Goal: Information Seeking & Learning: Learn about a topic

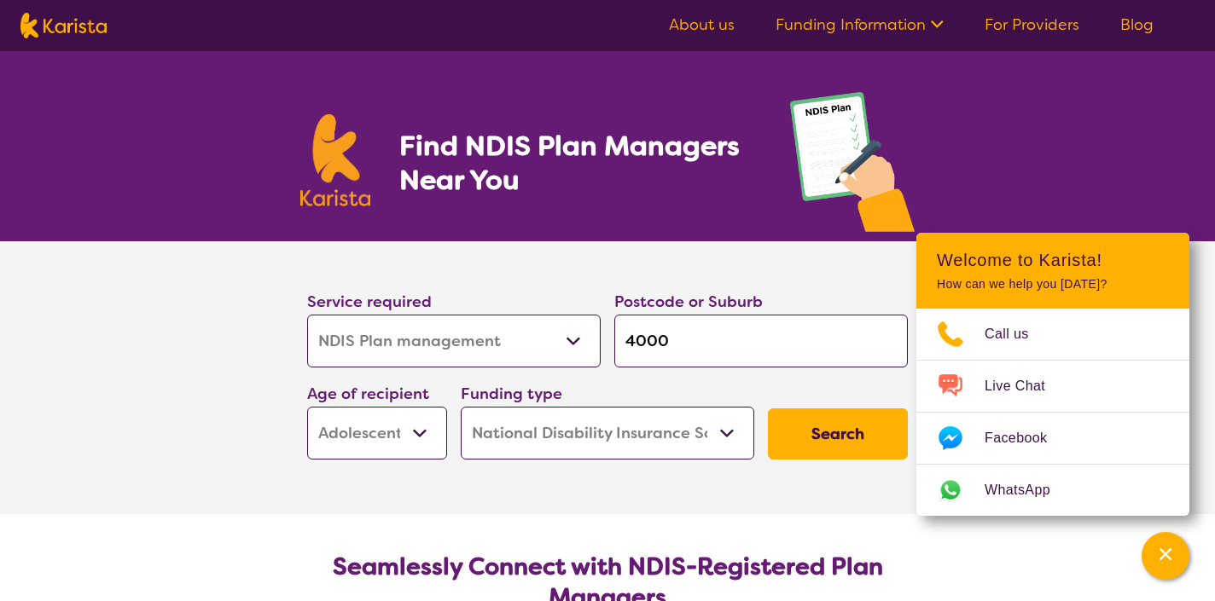
select select "NDIS Plan management"
select select "AS"
select select "NDIS"
select select "NDIS Plan management"
select select "AS"
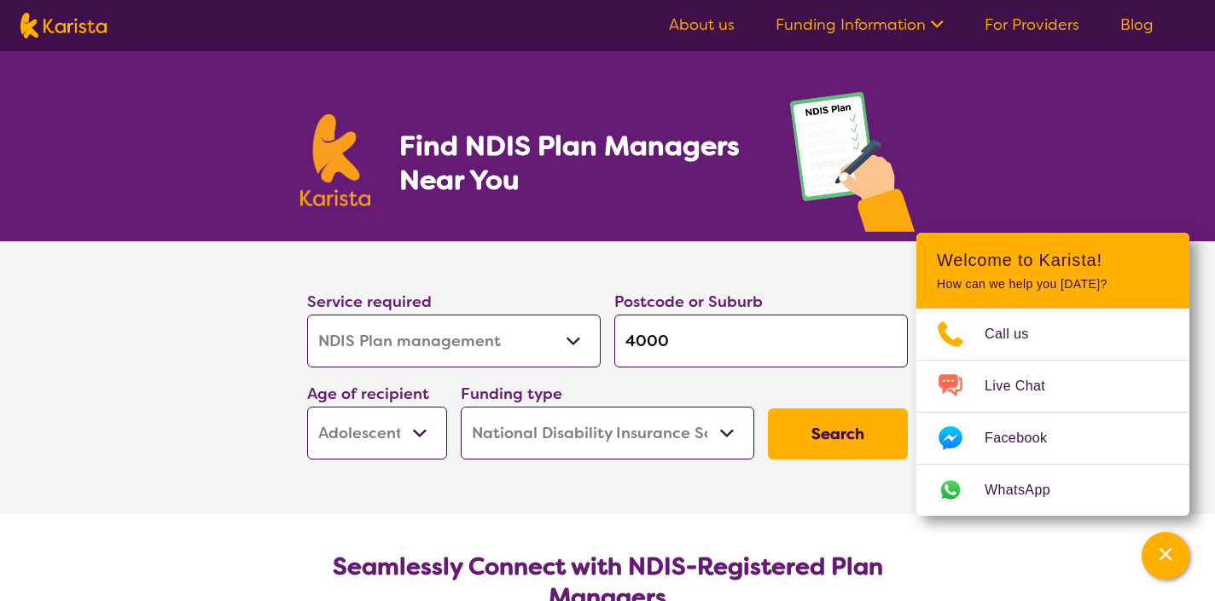
select select "NDIS"
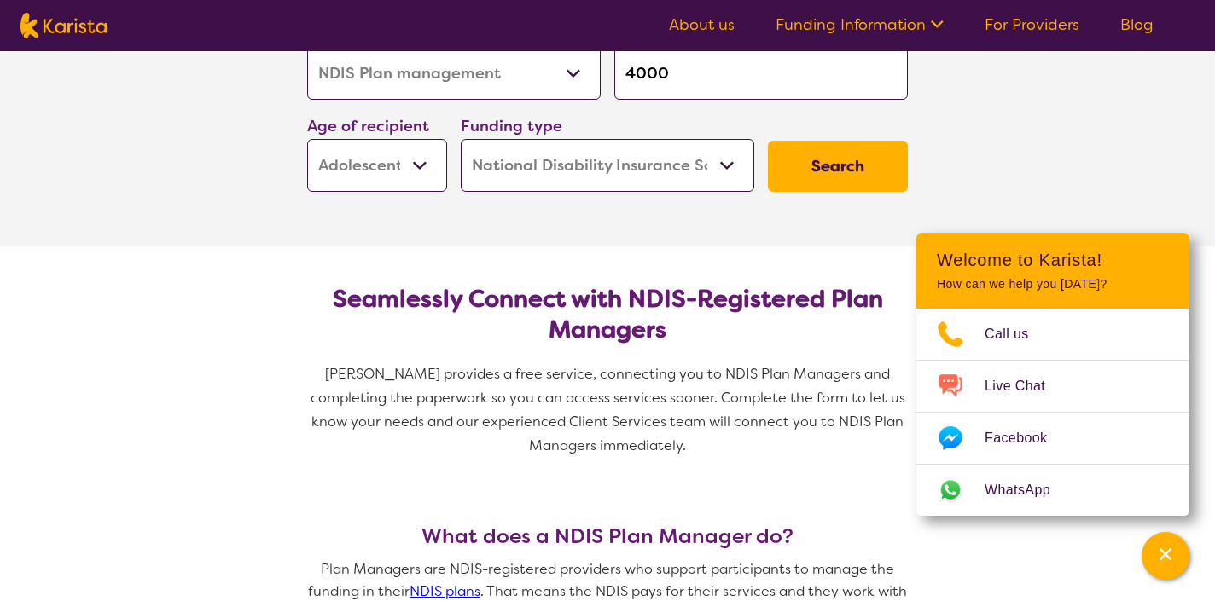
scroll to position [147, 0]
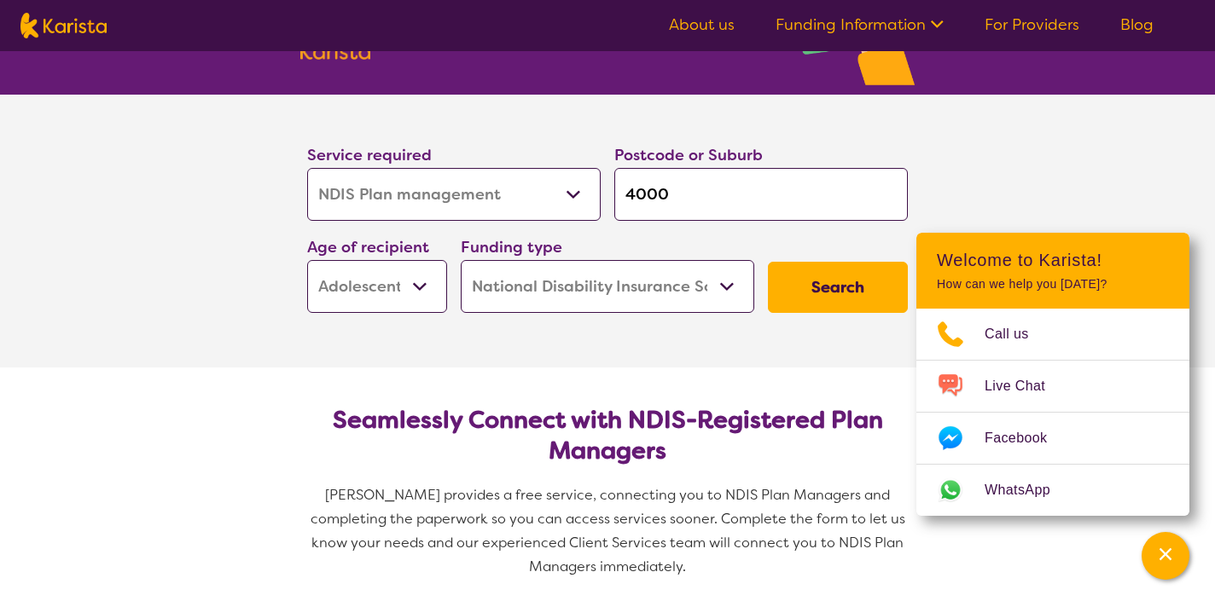
drag, startPoint x: 701, startPoint y: 197, endPoint x: 606, endPoint y: 190, distance: 94.9
click at [607, 192] on div "Postcode or Suburb 4000" at bounding box center [760, 182] width 307 height 92
type input "4"
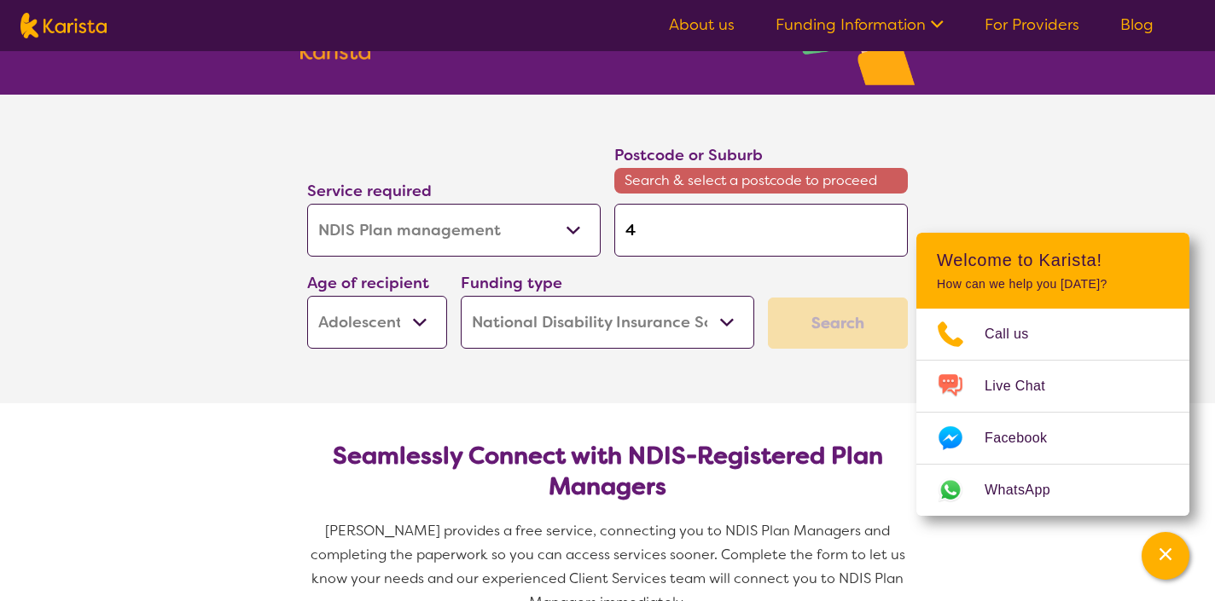
type input "40"
type input "402"
type input "4021"
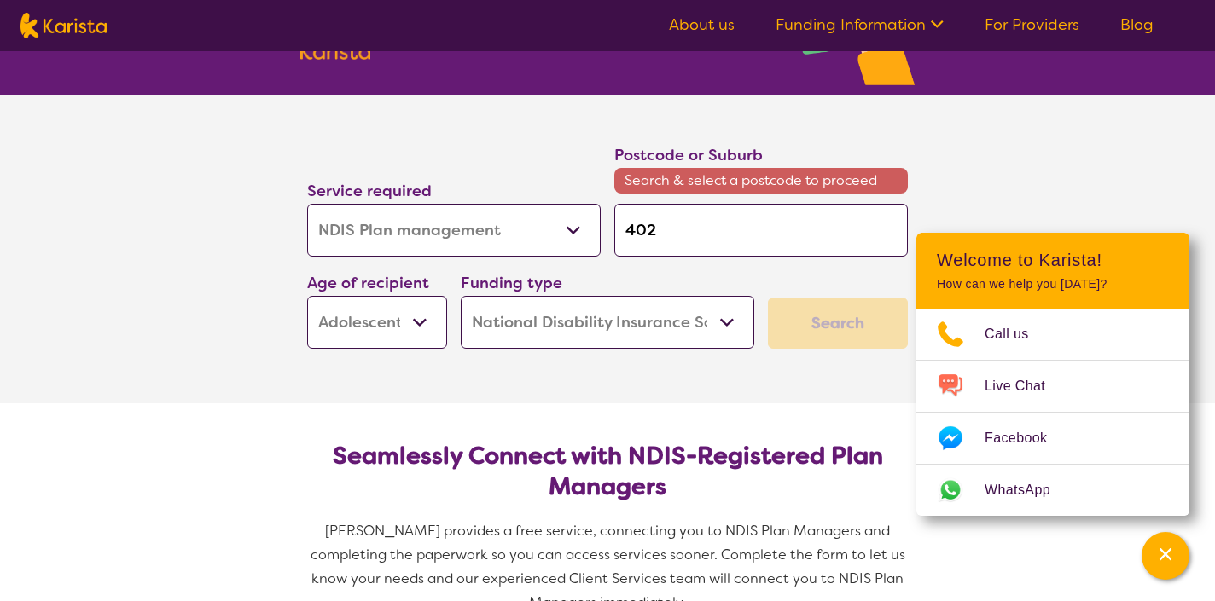
type input "4021"
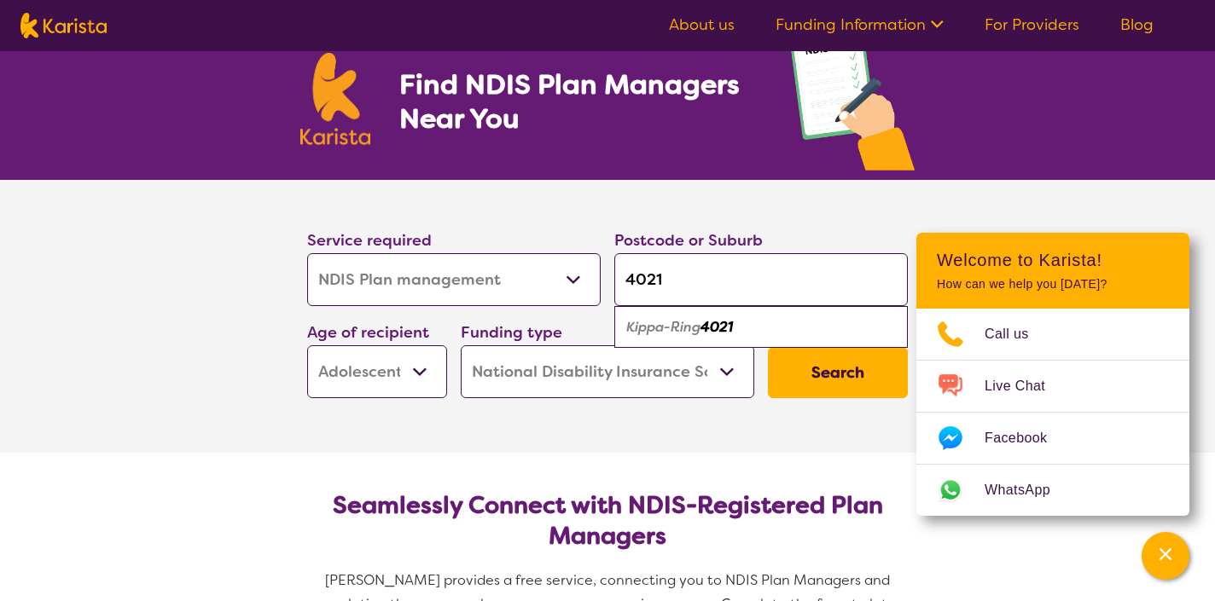
scroll to position [67, 0]
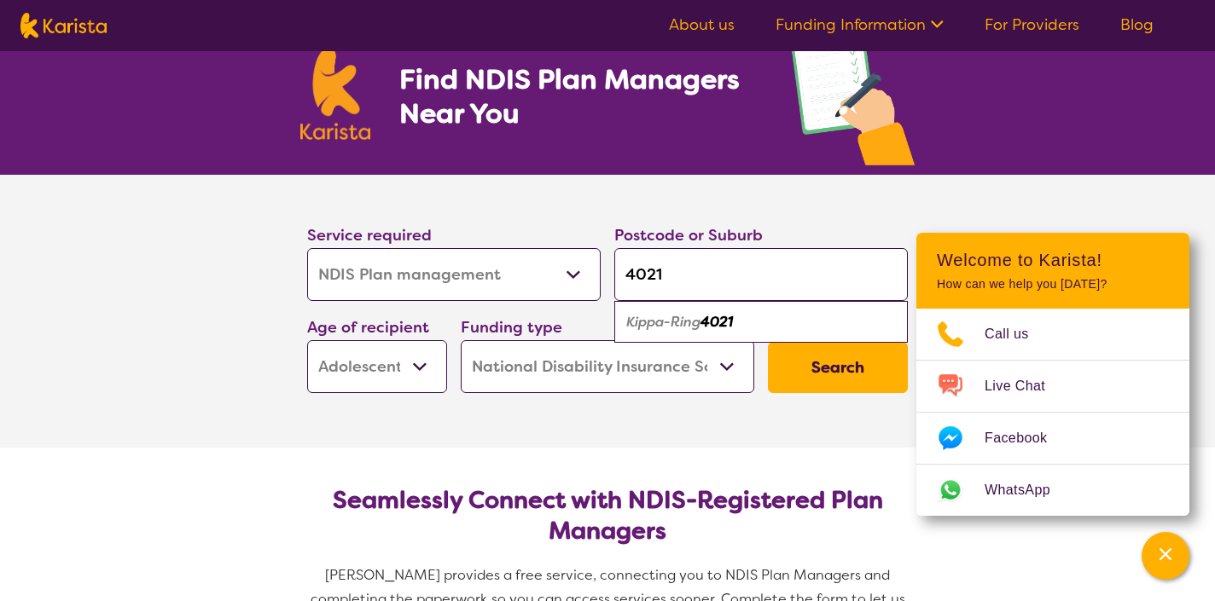
type input "4021"
click at [568, 281] on select "Allied Health Assistant Assessment ([MEDICAL_DATA] or [MEDICAL_DATA]) Behaviour…" at bounding box center [453, 274] width 293 height 53
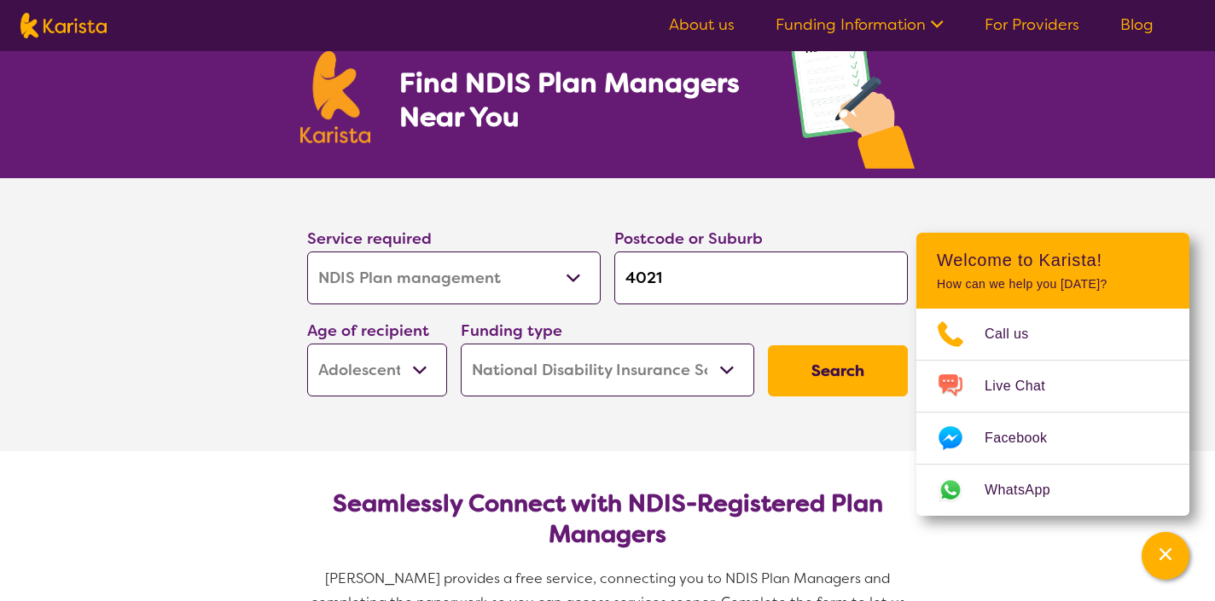
scroll to position [66, 0]
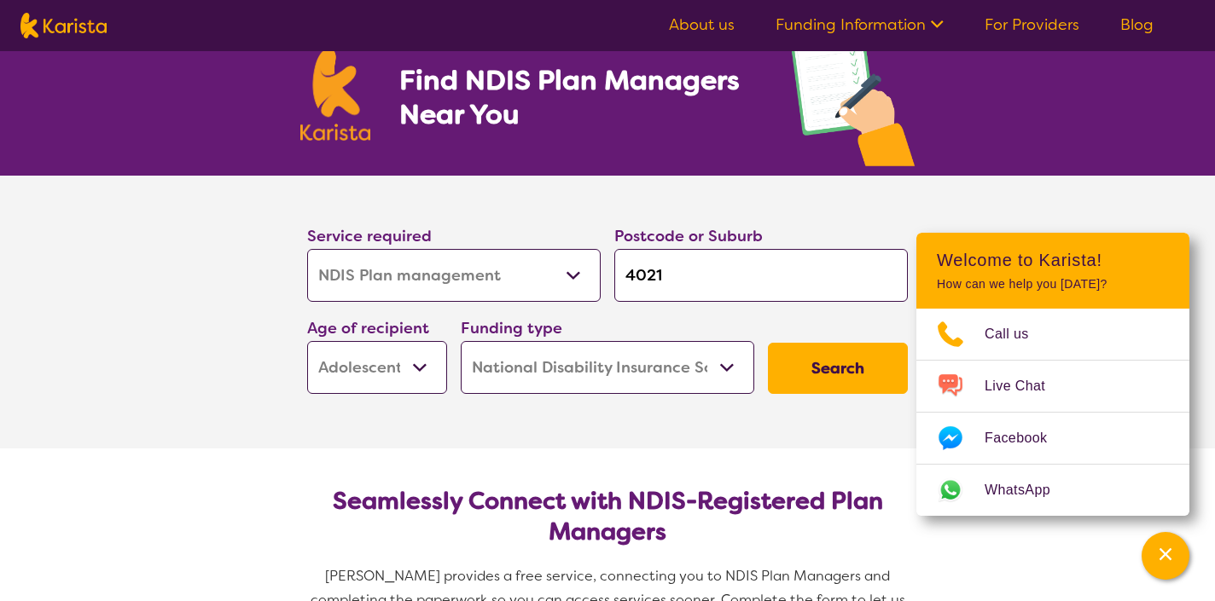
click at [848, 374] on button "Search" at bounding box center [838, 368] width 140 height 51
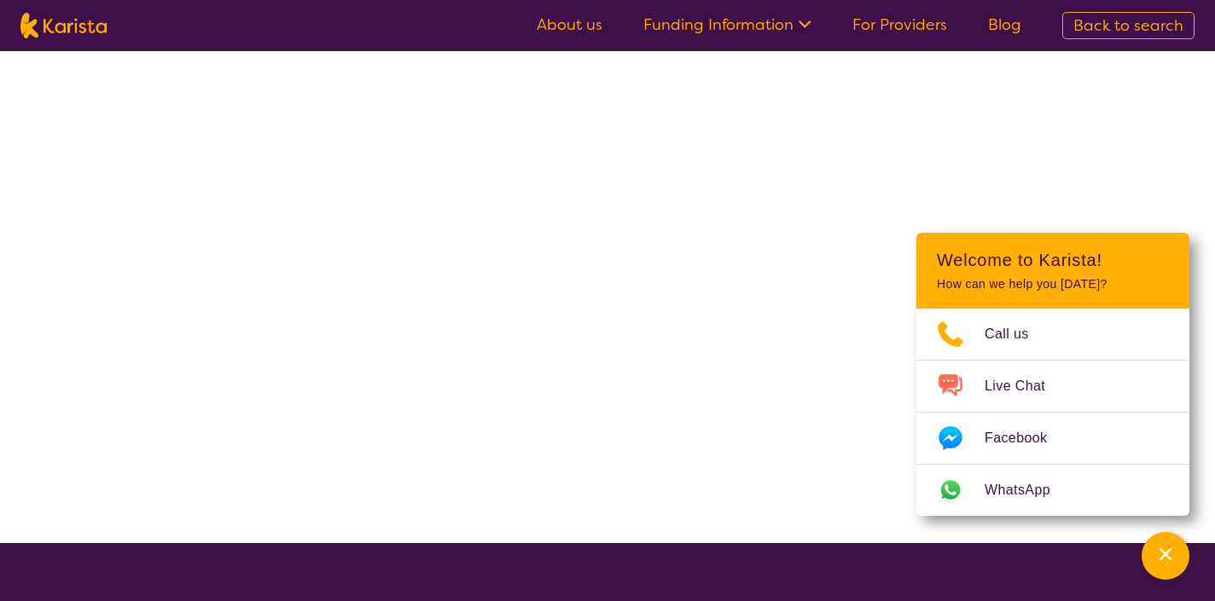
scroll to position [2, 0]
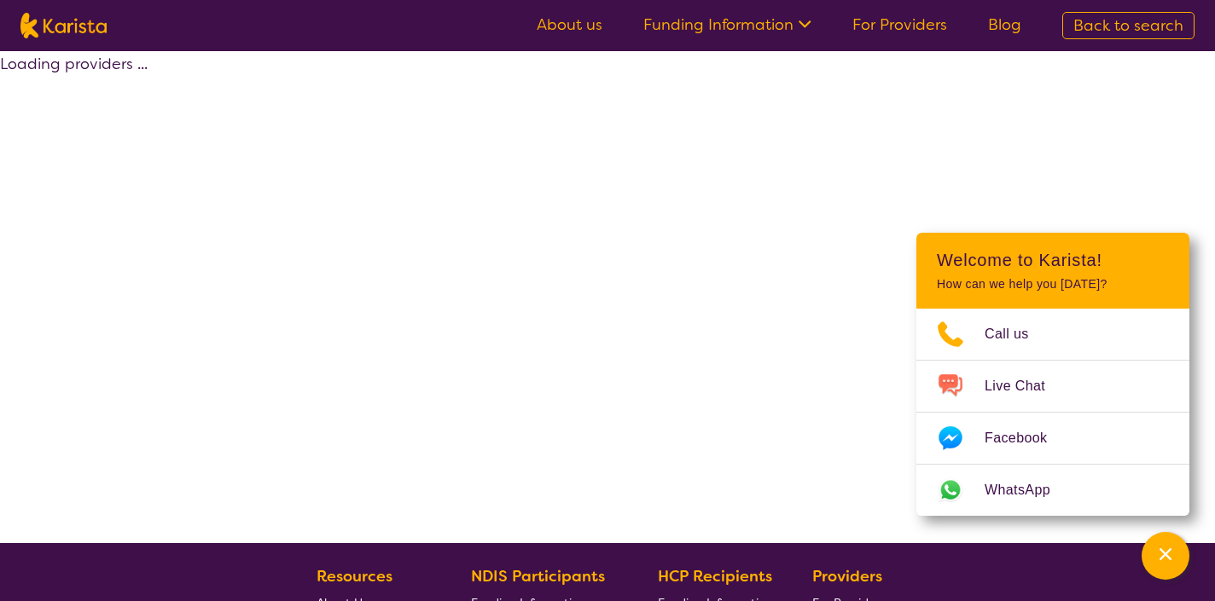
select select "by_score"
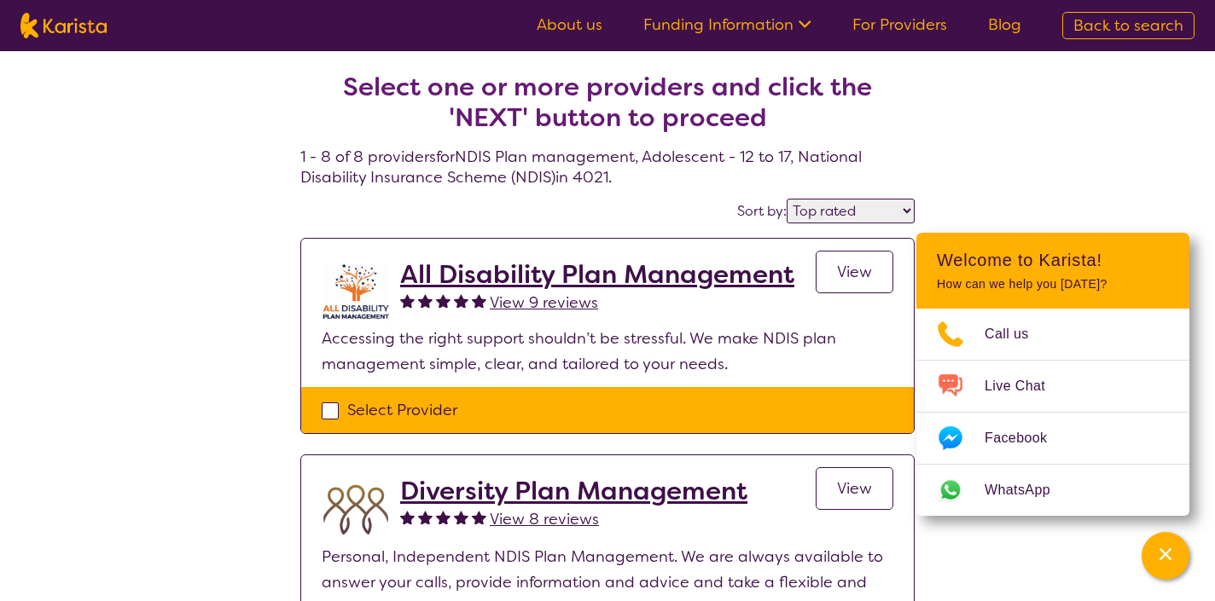
scroll to position [62, 0]
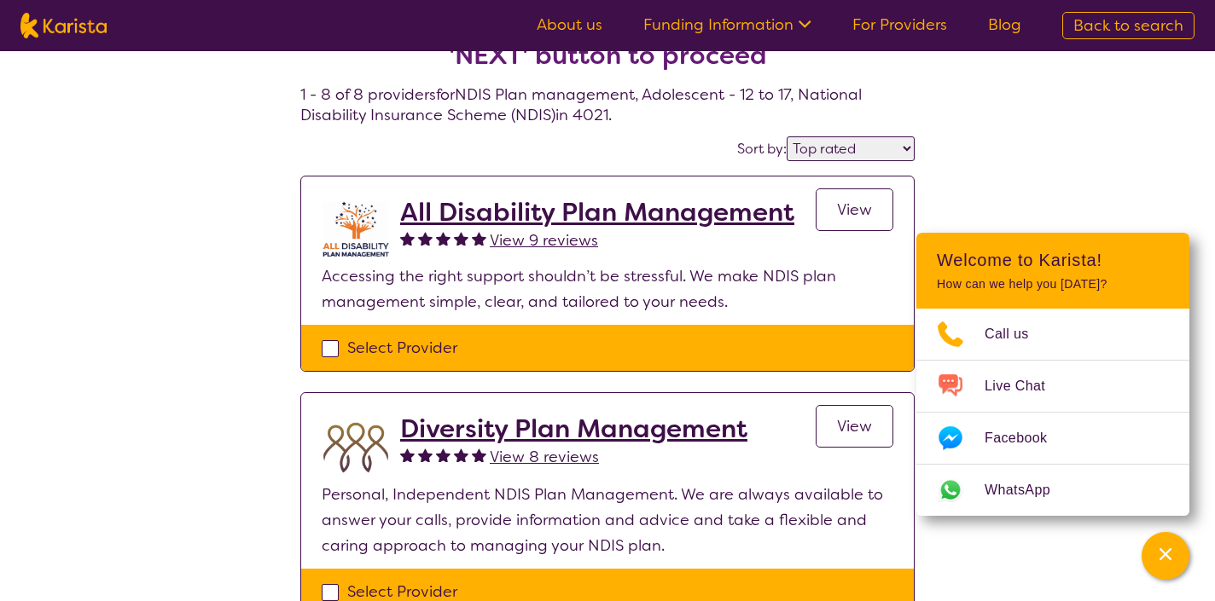
select select "NDIS Plan management"
select select "AS"
select select "NDIS"
select select "NDIS Plan management"
select select "AS"
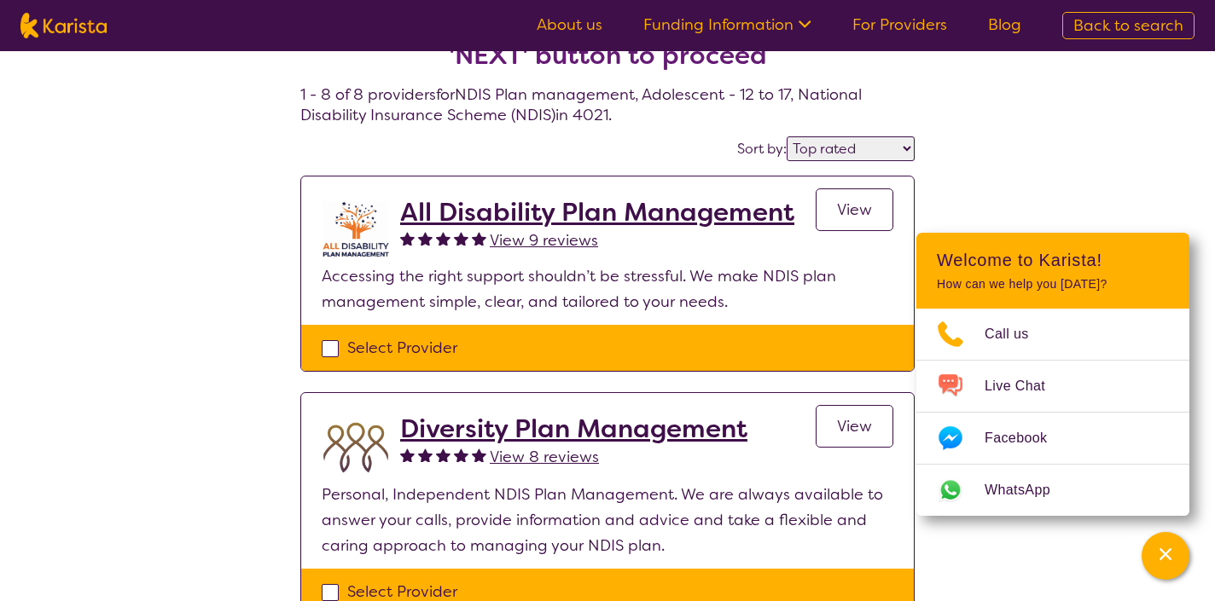
select select "NDIS"
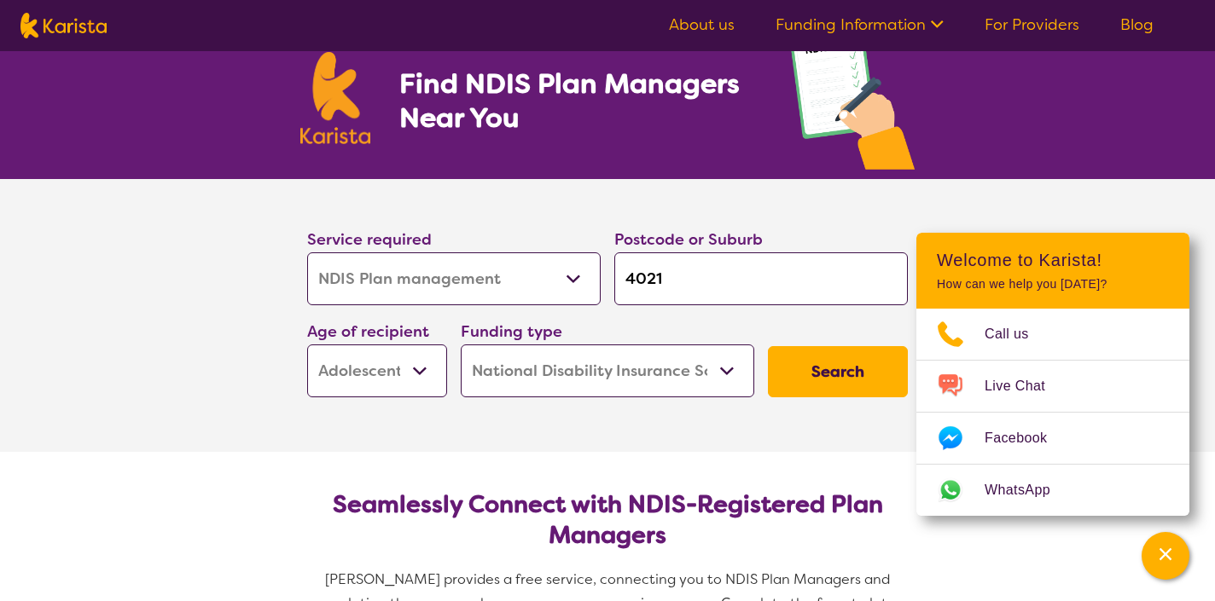
drag, startPoint x: 670, startPoint y: 281, endPoint x: 650, endPoint y: 276, distance: 20.1
click at [650, 276] on input "4021" at bounding box center [760, 278] width 293 height 53
type input "406"
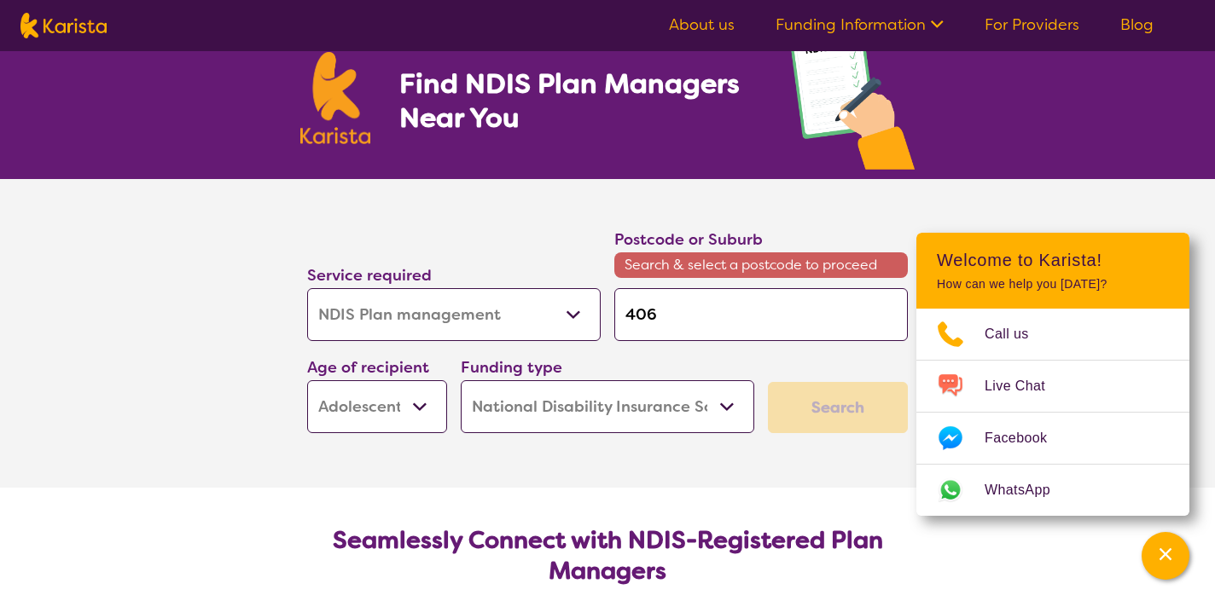
type input "4069"
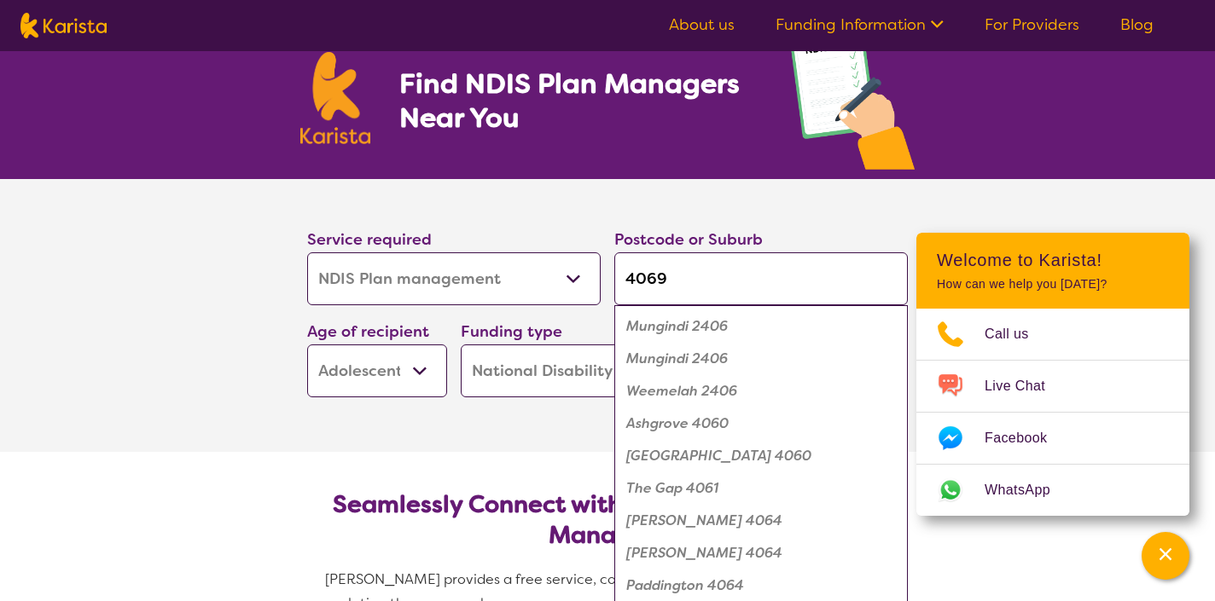
click button "Search" at bounding box center [838, 371] width 140 height 51
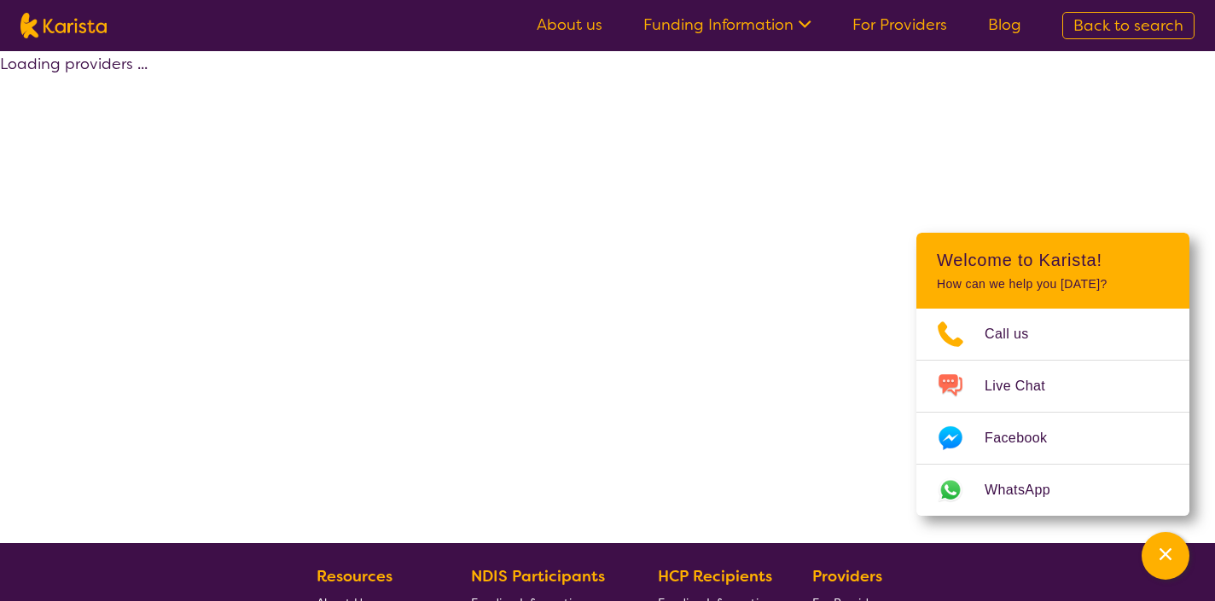
select select "by_score"
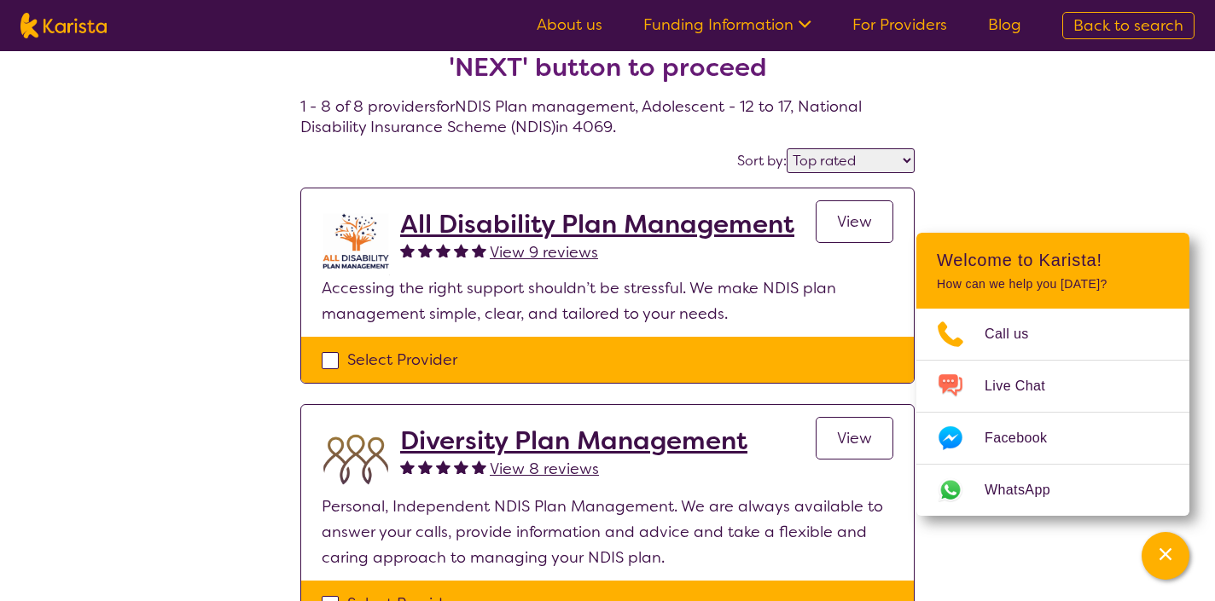
scroll to position [51, 0]
